Goal: Task Accomplishment & Management: Manage account settings

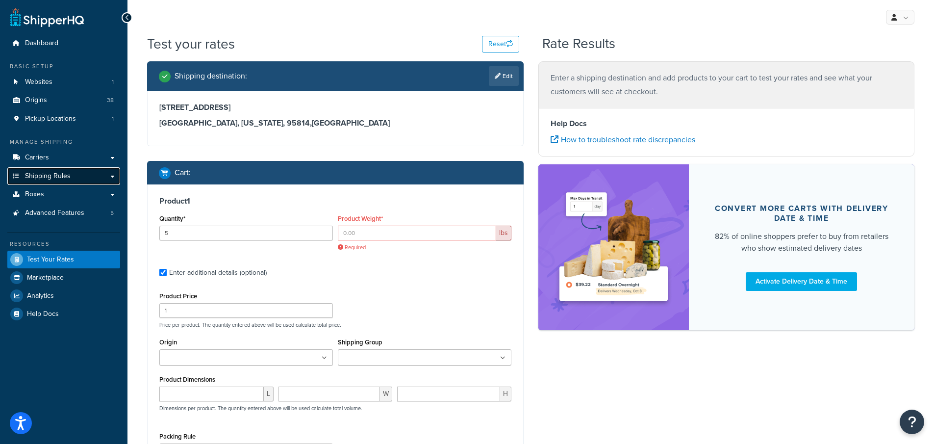
click at [61, 178] on span "Shipping Rules" at bounding box center [48, 176] width 46 height 8
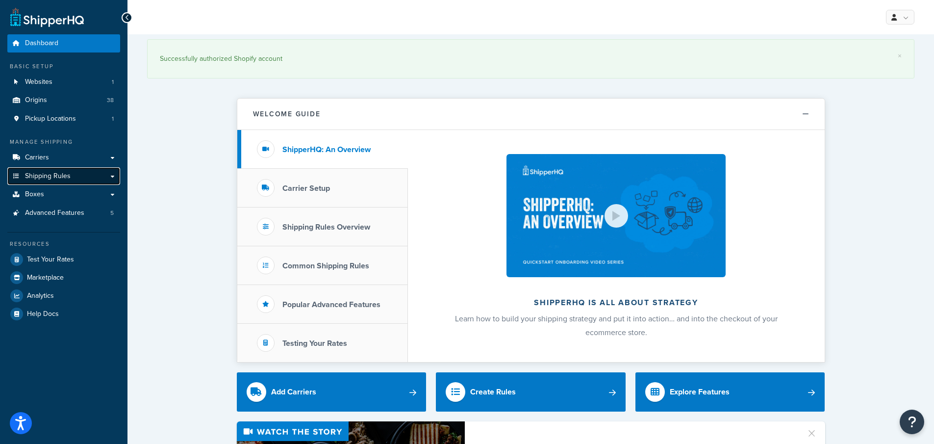
click at [70, 173] on span "Shipping Rules" at bounding box center [48, 176] width 46 height 8
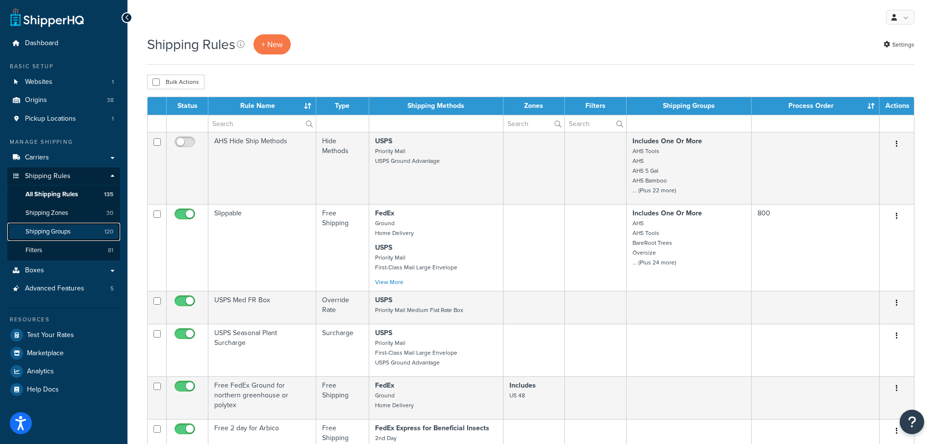
click at [34, 231] on span "Shipping Groups" at bounding box center [47, 231] width 45 height 8
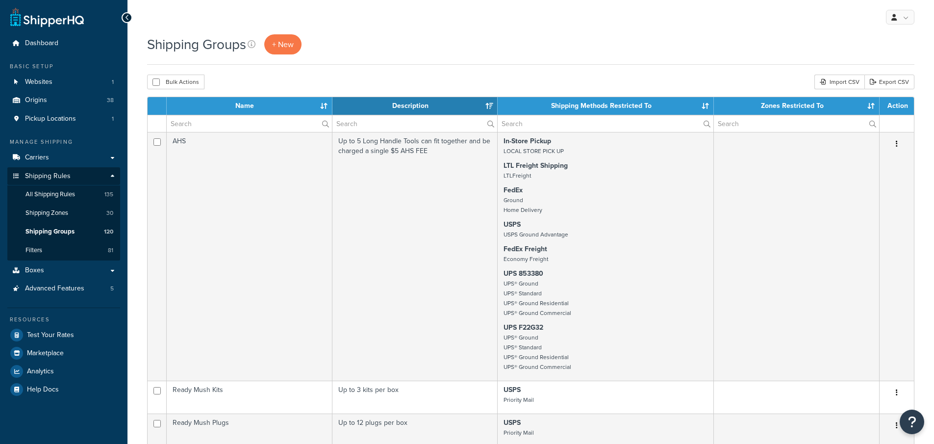
select select "15"
click at [228, 119] on input "text" at bounding box center [249, 123] width 165 height 17
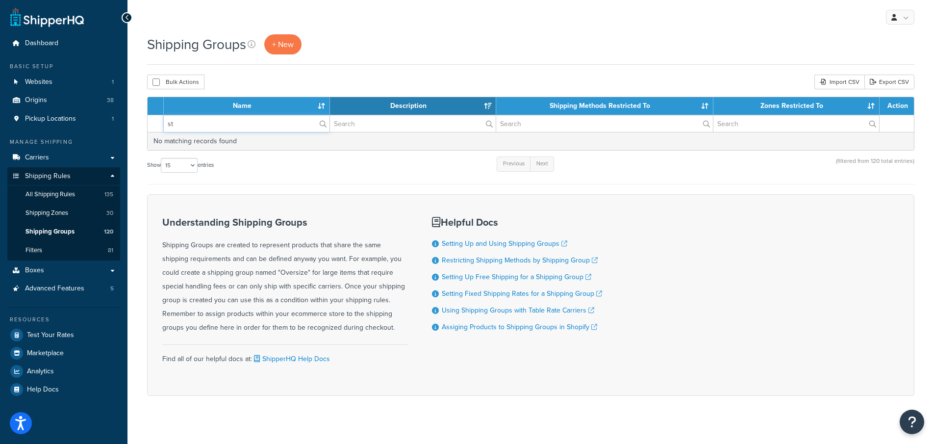
type input "s"
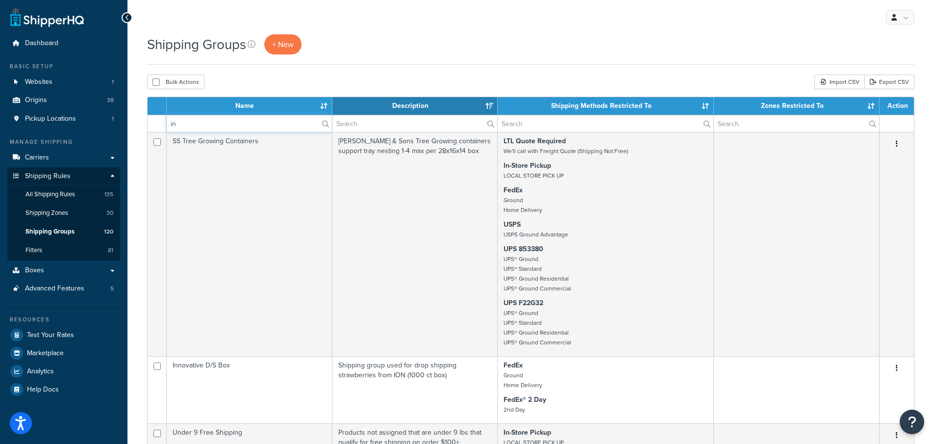
type input "i"
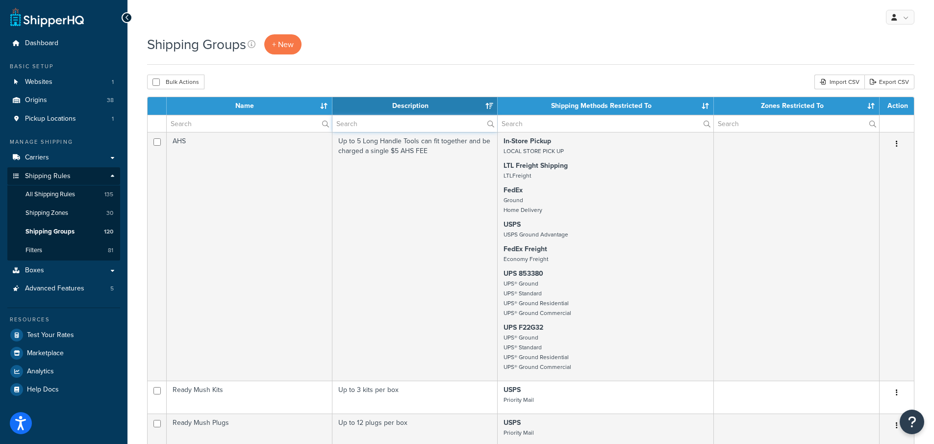
click at [367, 120] on input "text" at bounding box center [414, 123] width 165 height 17
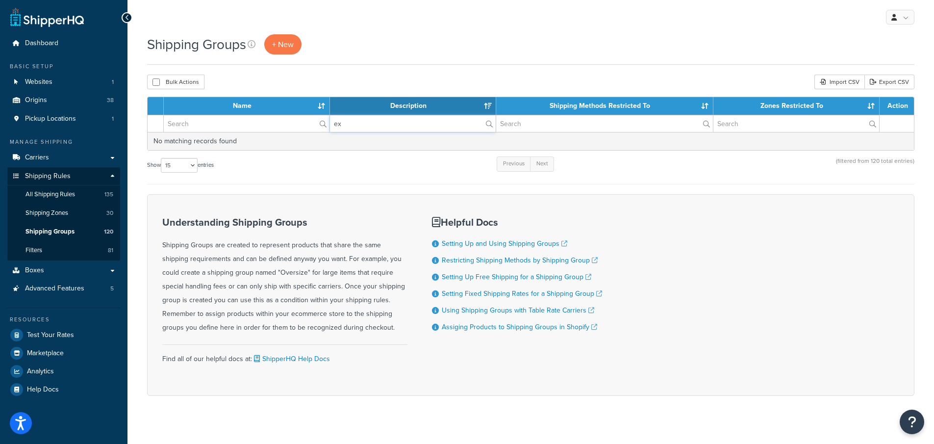
type input "e"
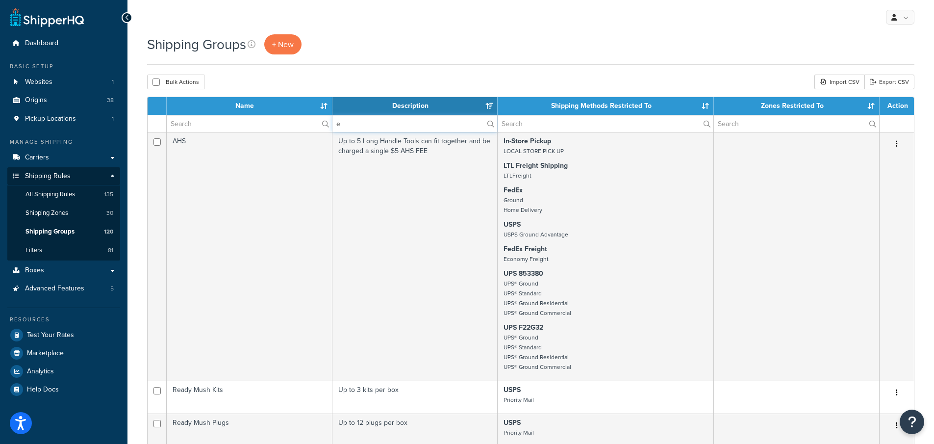
click at [358, 125] on input "e" at bounding box center [414, 123] width 165 height 17
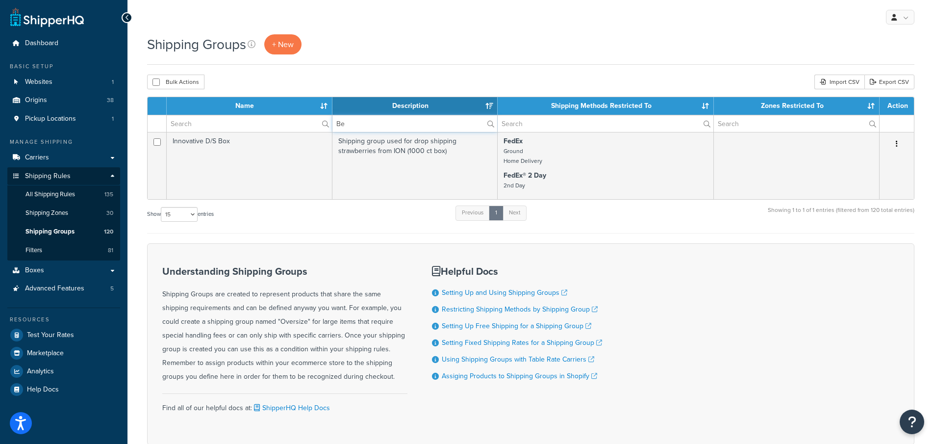
type input "B"
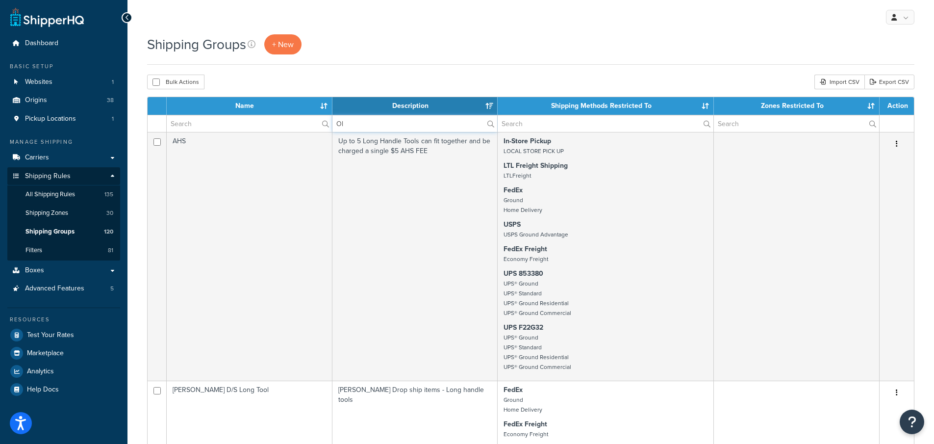
type input "O"
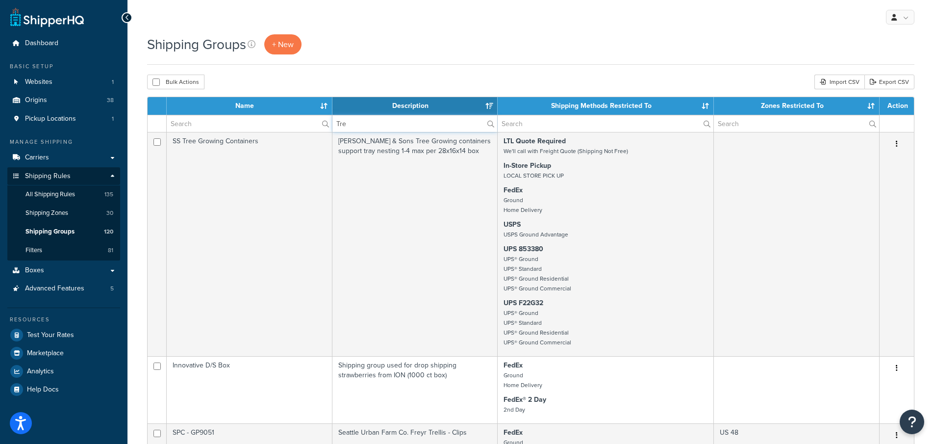
type input "Tree"
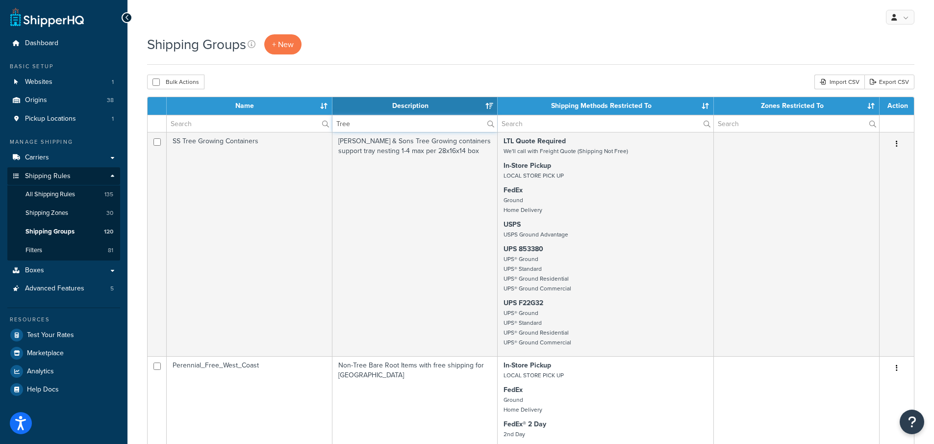
drag, startPoint x: 355, startPoint y: 122, endPoint x: 317, endPoint y: 119, distance: 38.4
click at [317, 119] on tr "Tree" at bounding box center [531, 123] width 766 height 17
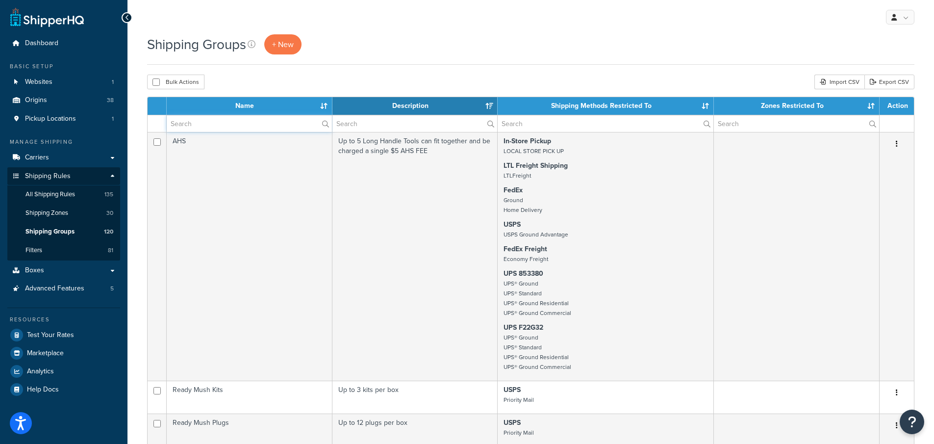
click at [207, 126] on input "text" at bounding box center [249, 123] width 165 height 17
click at [369, 122] on input "text" at bounding box center [414, 123] width 165 height 17
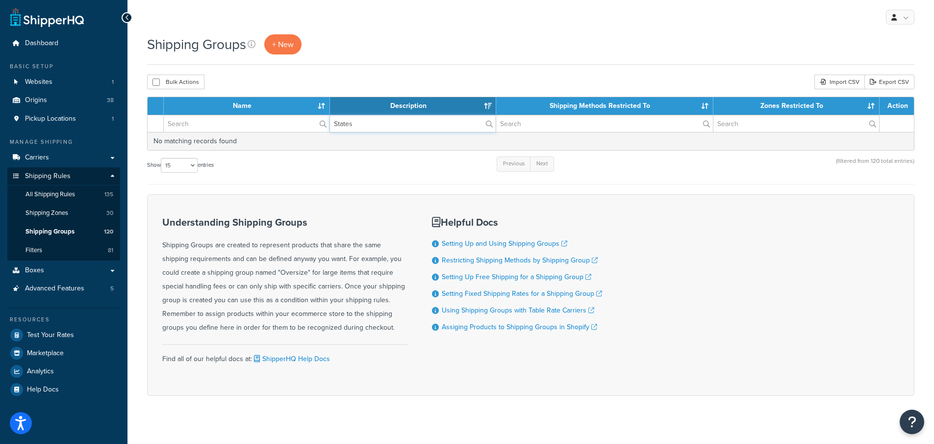
drag, startPoint x: 364, startPoint y: 126, endPoint x: 324, endPoint y: 122, distance: 40.9
click at [324, 122] on tr "States" at bounding box center [531, 123] width 766 height 17
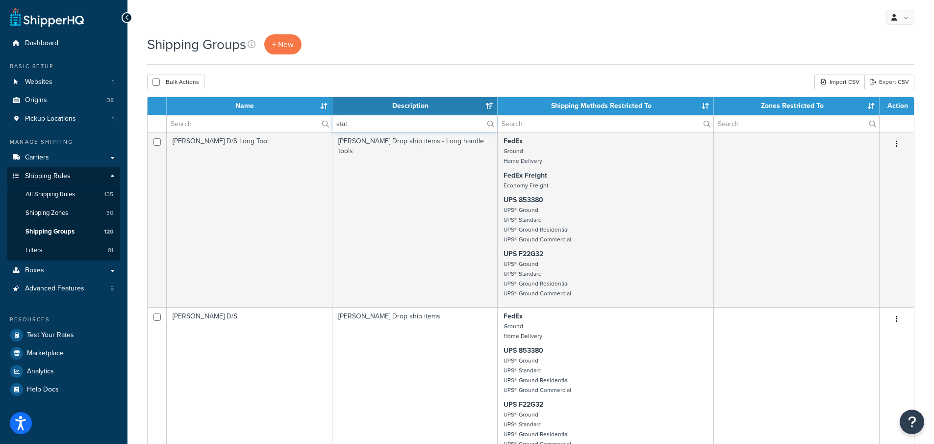
type input "state"
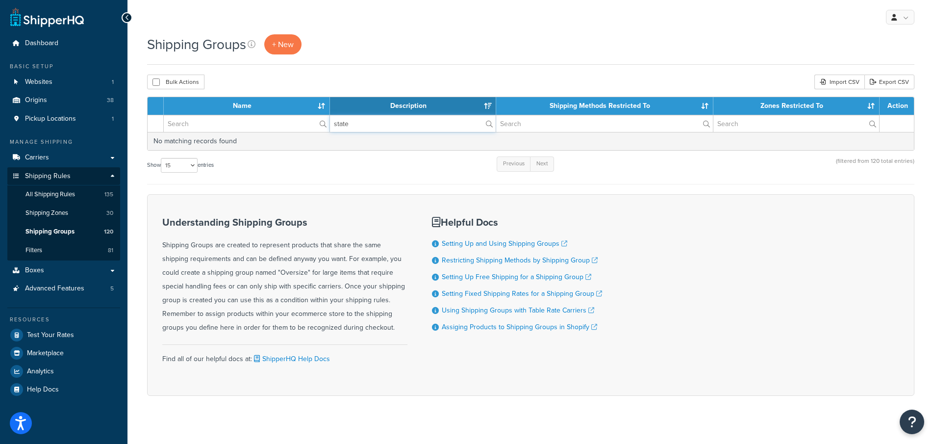
drag, startPoint x: 359, startPoint y: 121, endPoint x: 289, endPoint y: 113, distance: 70.5
click at [289, 113] on table "Name Description Shipping Methods Restricted To Zones Restricted To Action state" at bounding box center [530, 124] width 767 height 54
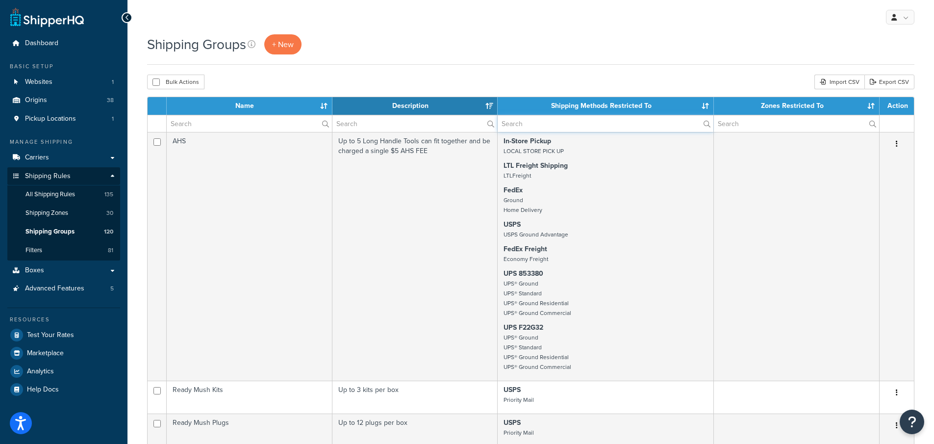
click at [518, 126] on input "text" at bounding box center [606, 123] width 216 height 17
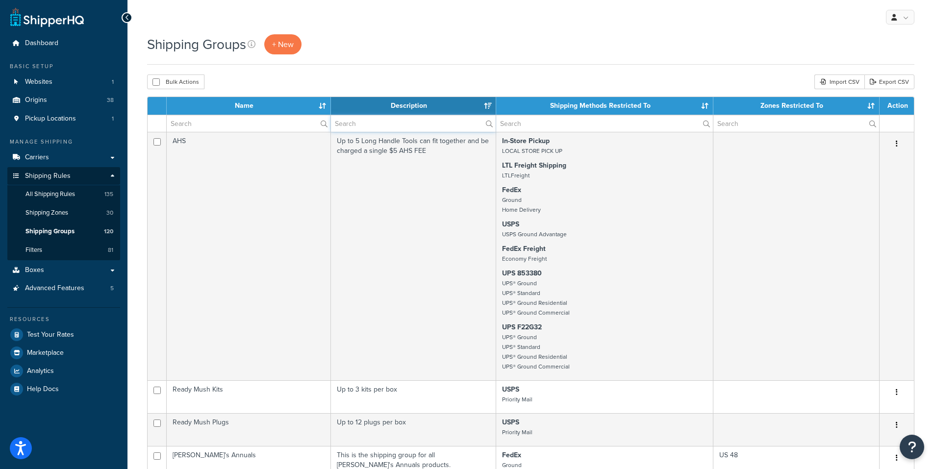
click at [347, 126] on input "text" at bounding box center [413, 123] width 165 height 17
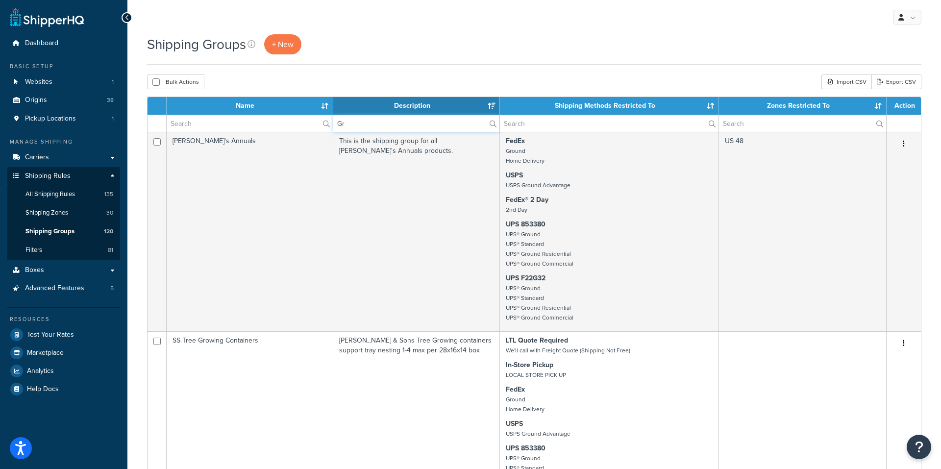
type input "G"
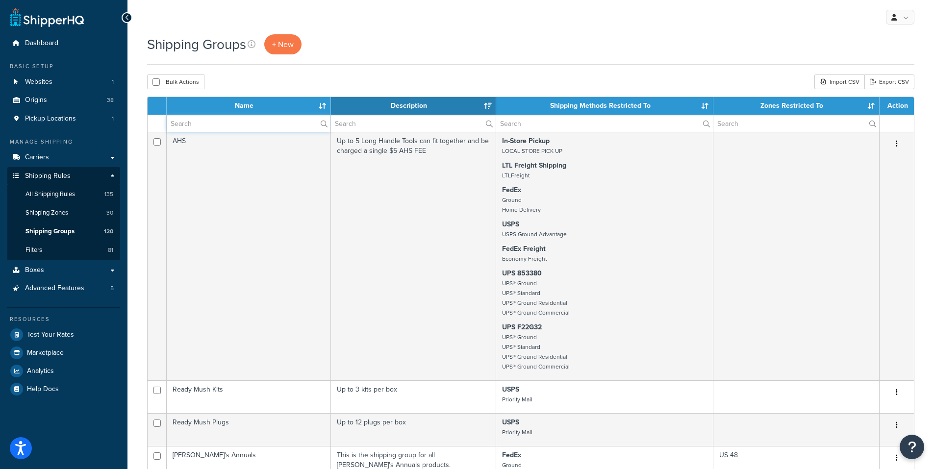
click at [203, 129] on input "text" at bounding box center [249, 123] width 164 height 17
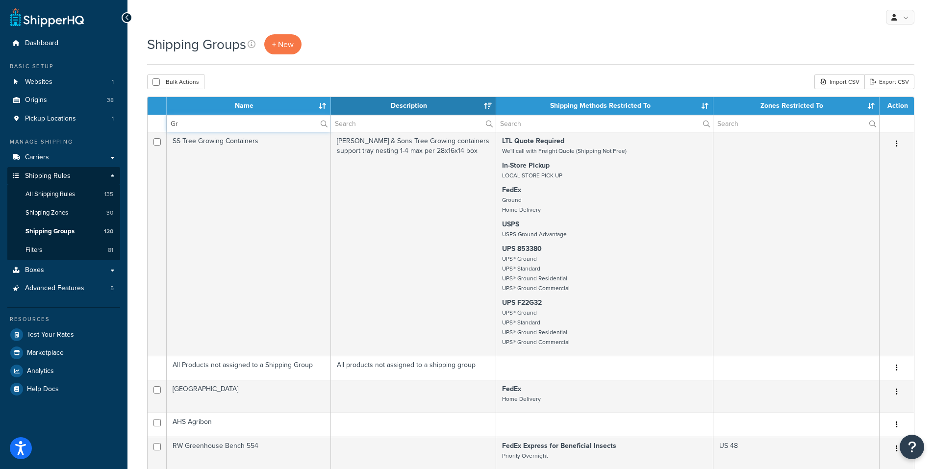
type input "G"
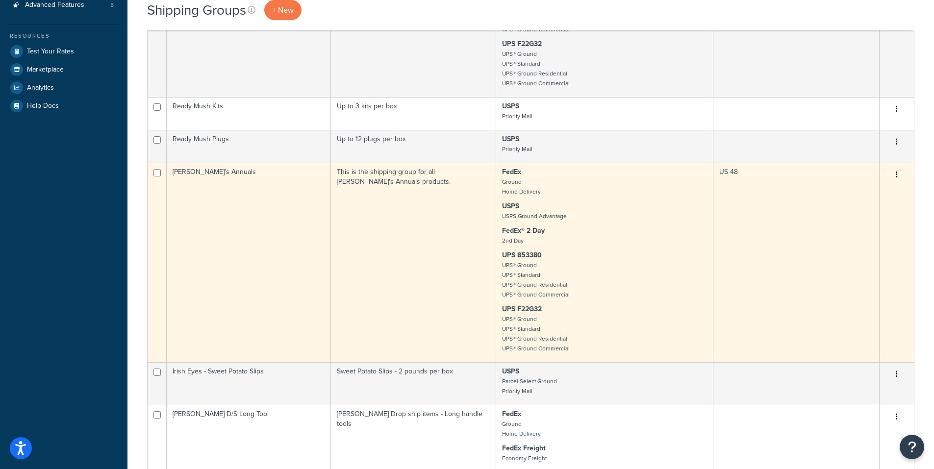
scroll to position [343, 0]
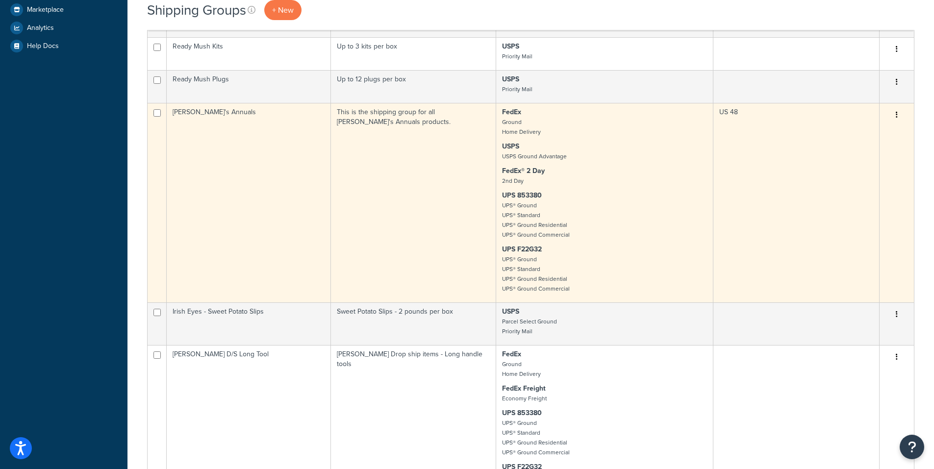
click at [204, 116] on td "[PERSON_NAME]'s Annuals" at bounding box center [249, 203] width 164 height 200
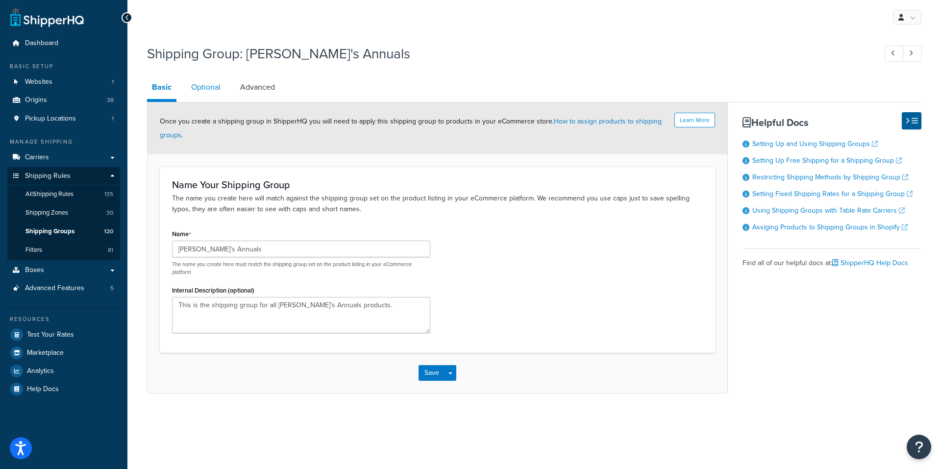
click at [207, 92] on link "Optional" at bounding box center [205, 88] width 39 height 24
